Goal: Information Seeking & Learning: Learn about a topic

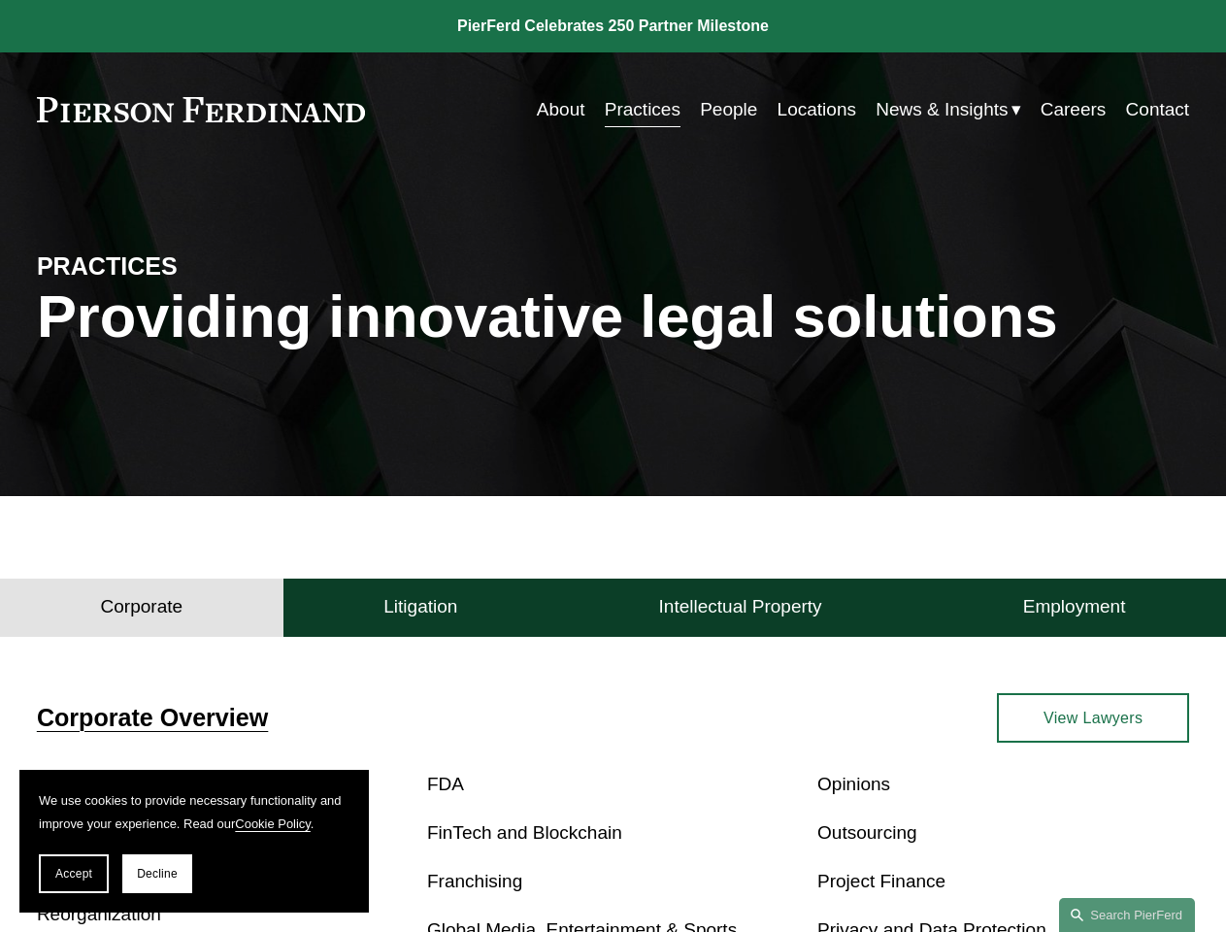
click at [74, 873] on span "Accept" at bounding box center [73, 874] width 37 height 14
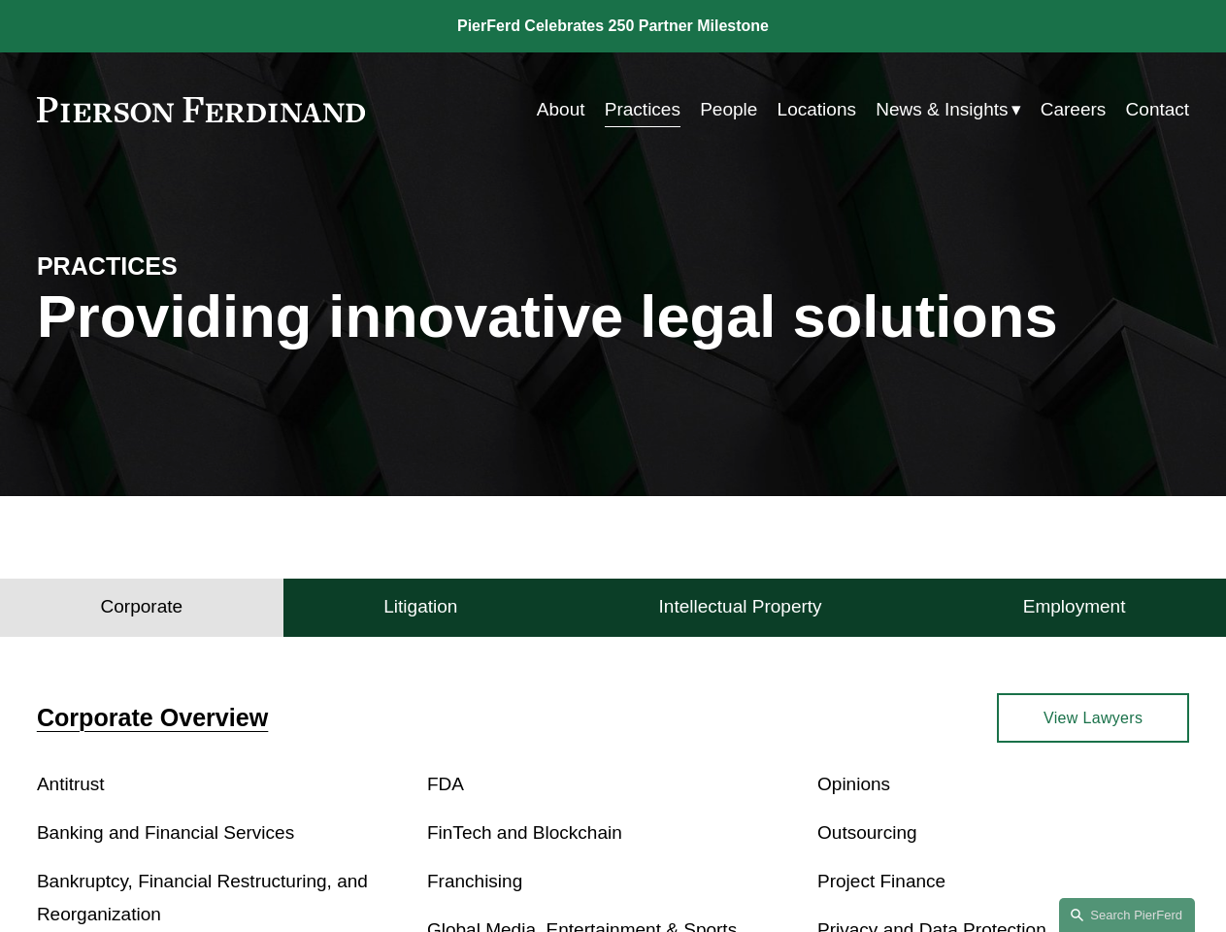
click at [157, 873] on p "Bankruptcy, Financial Restructuring, and Reorganization" at bounding box center [223, 898] width 372 height 67
click at [142, 612] on h4 "Corporate" at bounding box center [142, 606] width 82 height 23
click at [420, 612] on h4 "Litigation" at bounding box center [420, 606] width 74 height 23
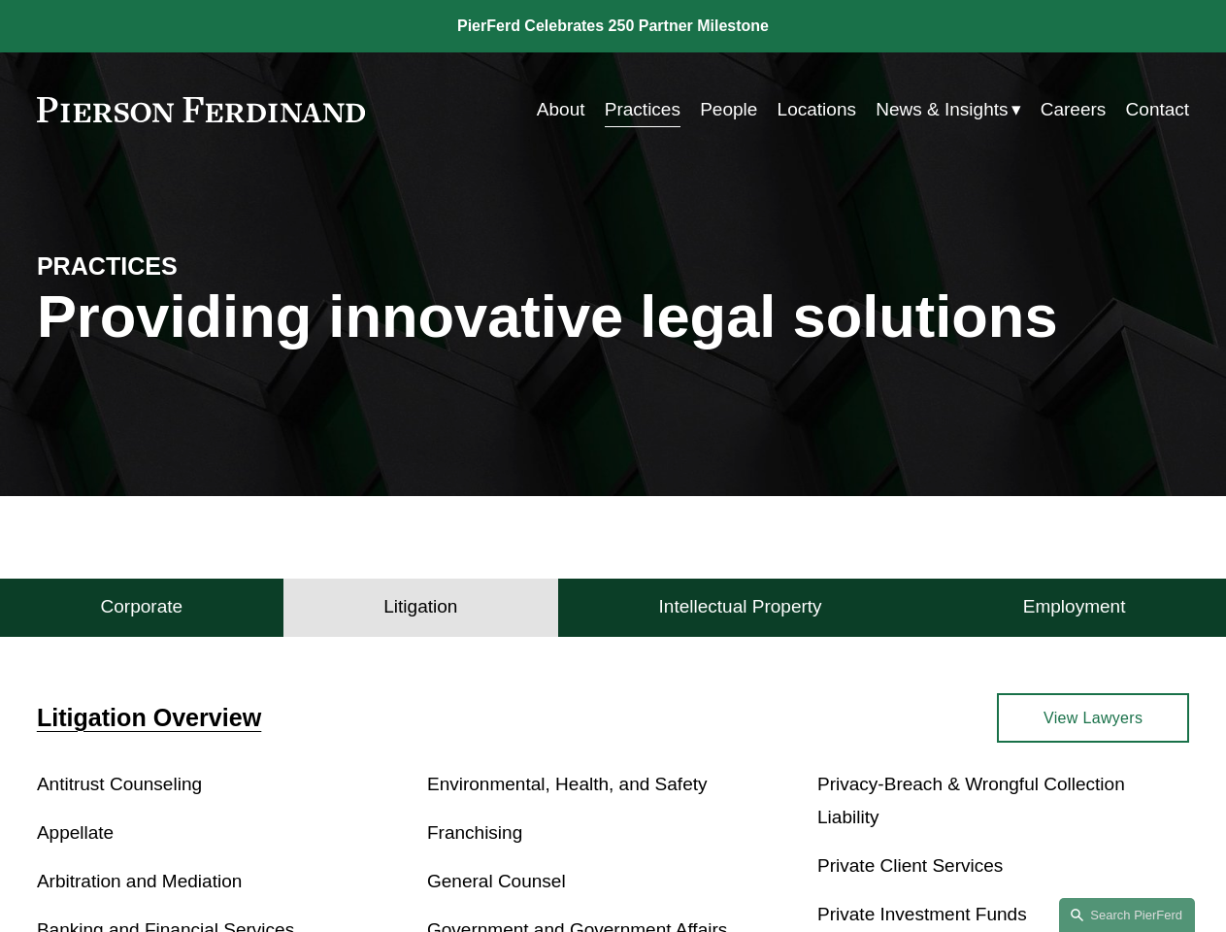
click at [739, 612] on h4 "Intellectual Property" at bounding box center [740, 606] width 163 height 23
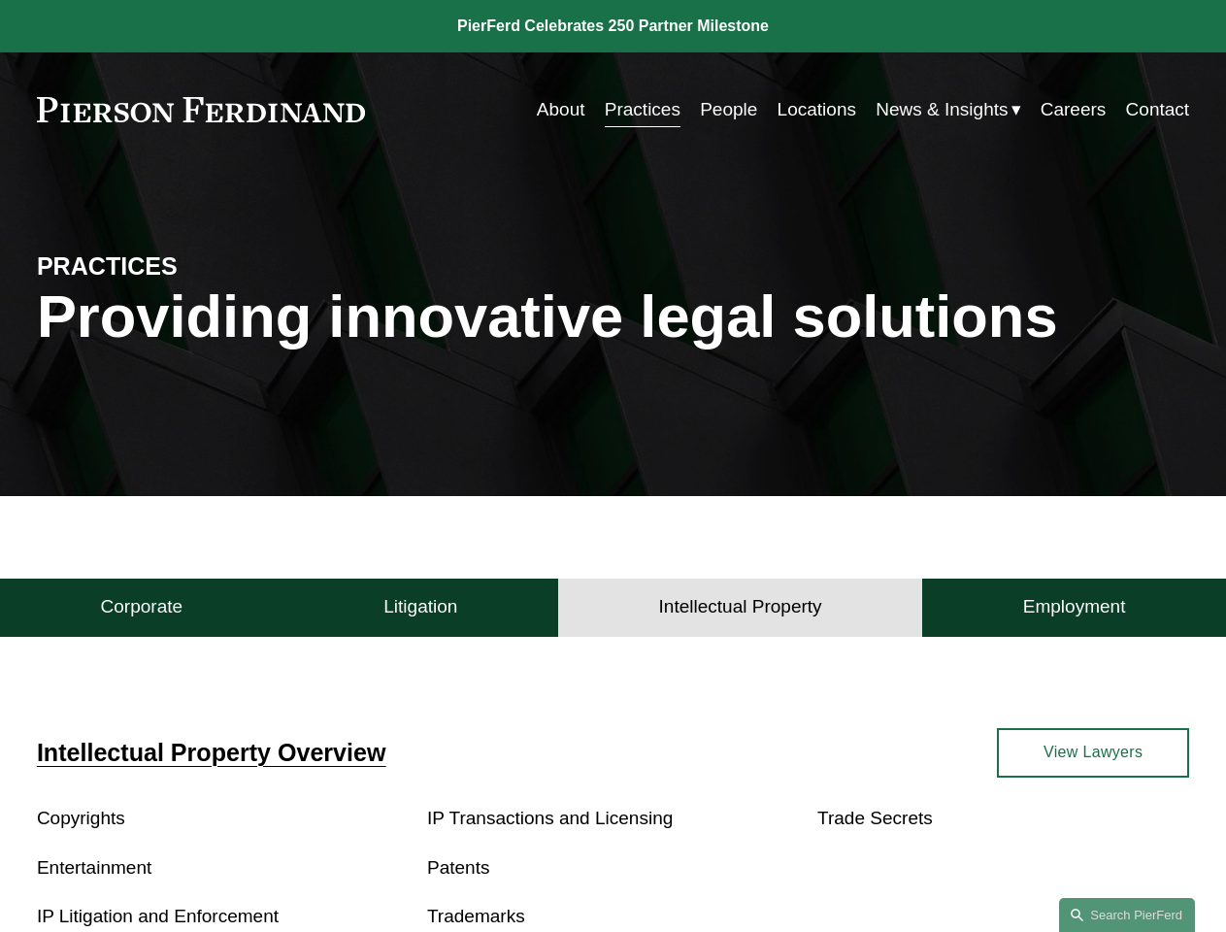
click at [1073, 612] on h4 "Employment" at bounding box center [1074, 606] width 103 height 23
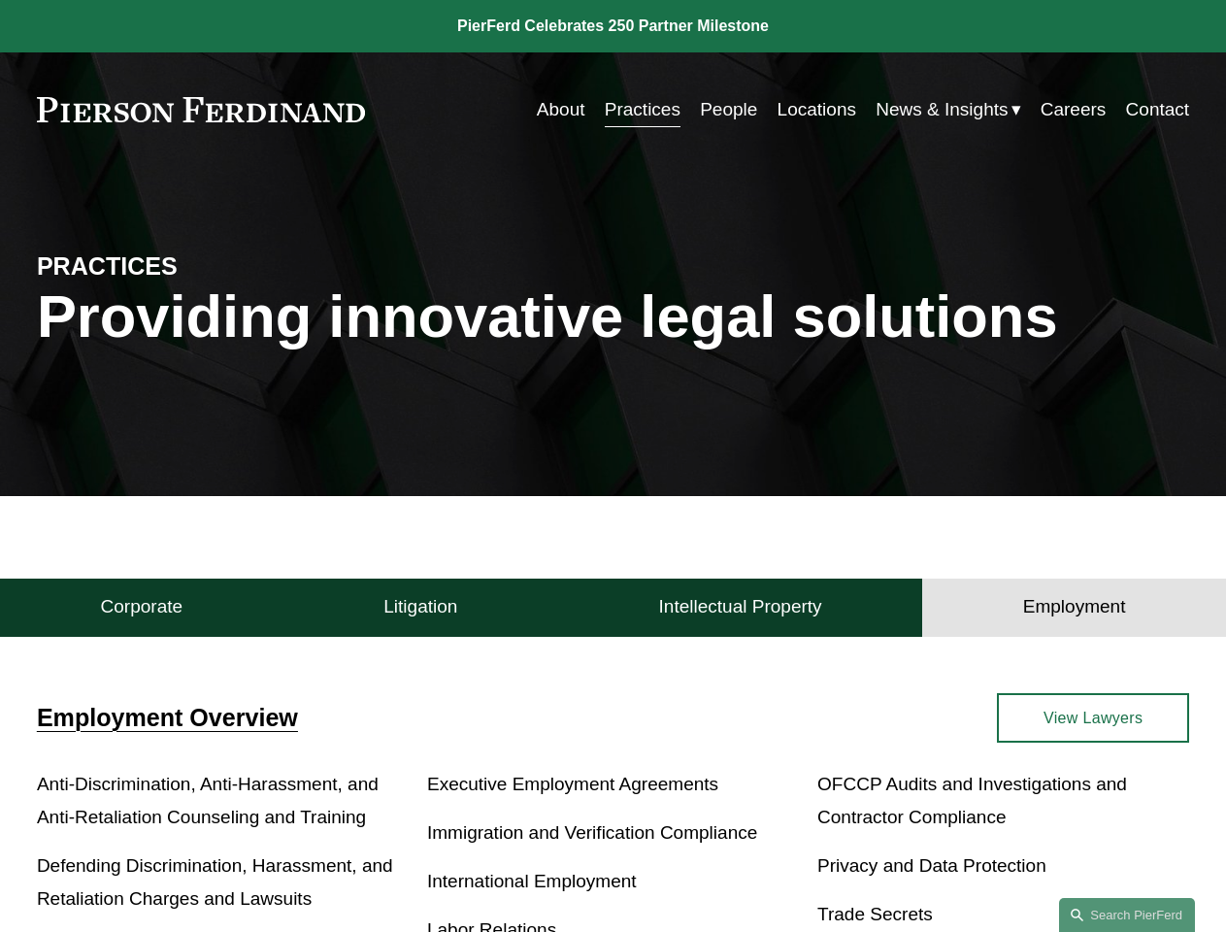
click at [1127, 914] on link "Search this site" at bounding box center [1127, 915] width 136 height 34
